Goal: Complete application form

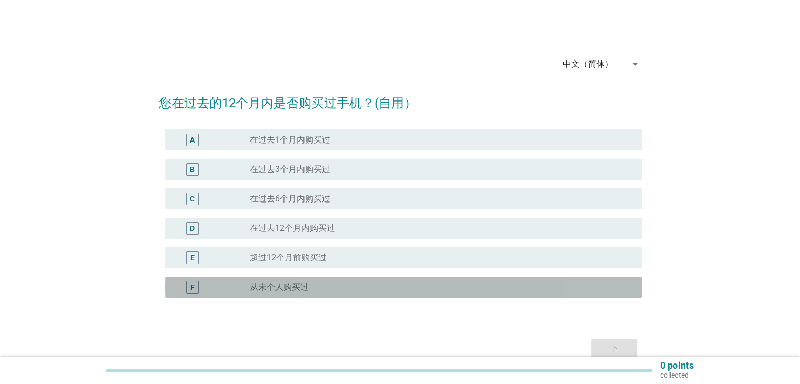
click at [282, 282] on label "从未个人购买过" at bounding box center [279, 287] width 59 height 11
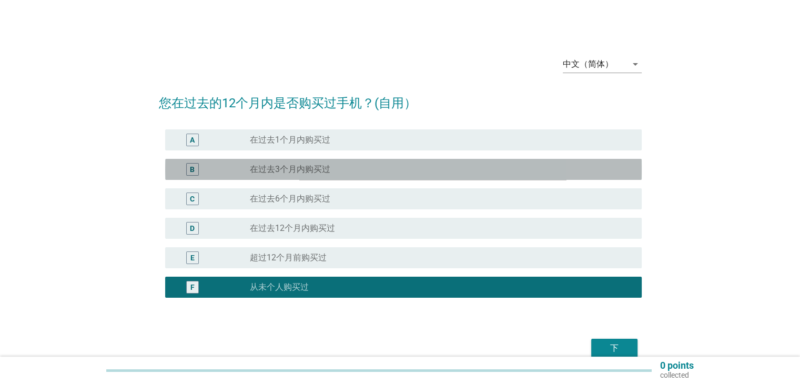
click at [241, 169] on div "B" at bounding box center [212, 169] width 77 height 13
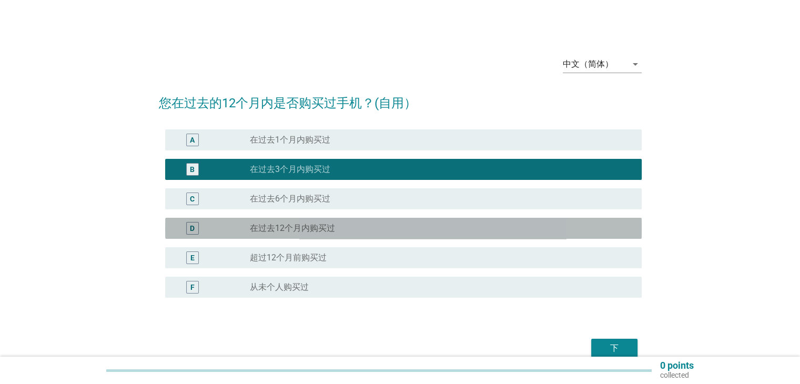
click at [261, 224] on label "在过去12个月内购买过" at bounding box center [292, 228] width 85 height 11
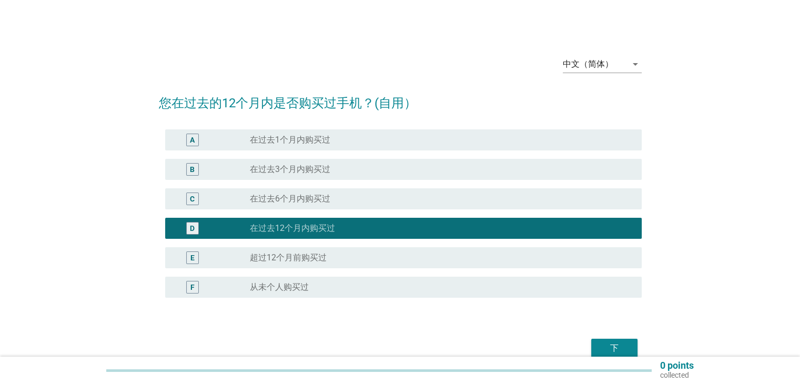
click at [634, 345] on button "下" at bounding box center [614, 348] width 46 height 19
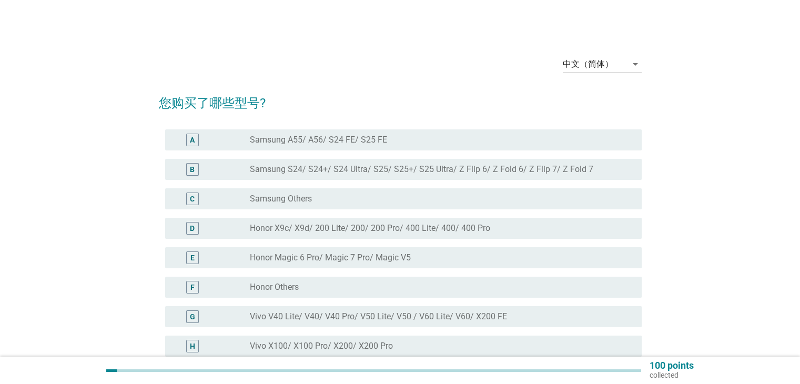
click at [267, 168] on label "Samsung S24/ S24+/ S24 Ultra/ S25/ S25+/ S25 Ultra/ Z Flip 6/ Z Fold 6/ Z Flip …" at bounding box center [421, 169] width 343 height 11
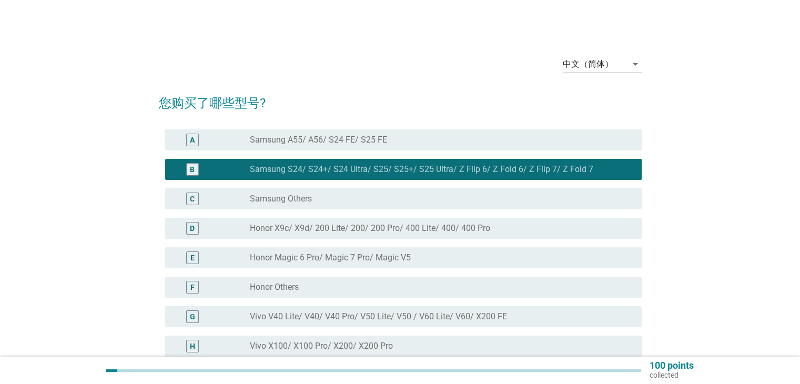
scroll to position [346, 0]
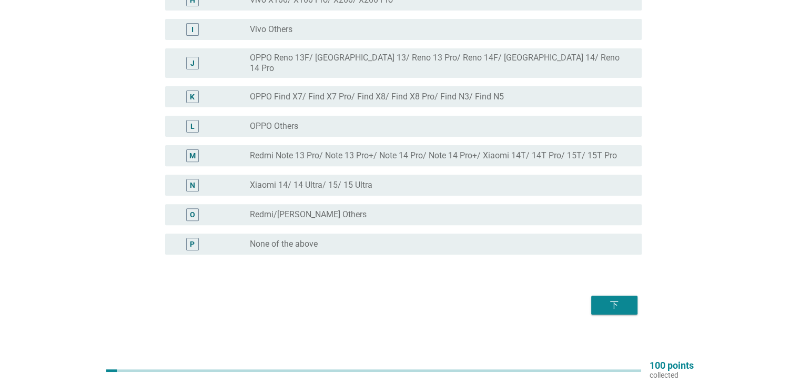
click at [600, 299] on div "下" at bounding box center [614, 305] width 29 height 13
